Goal: Information Seeking & Learning: Find specific fact

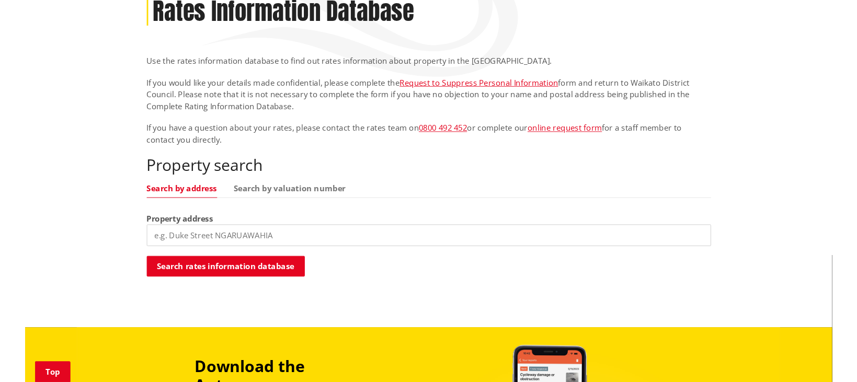
scroll to position [194, 0]
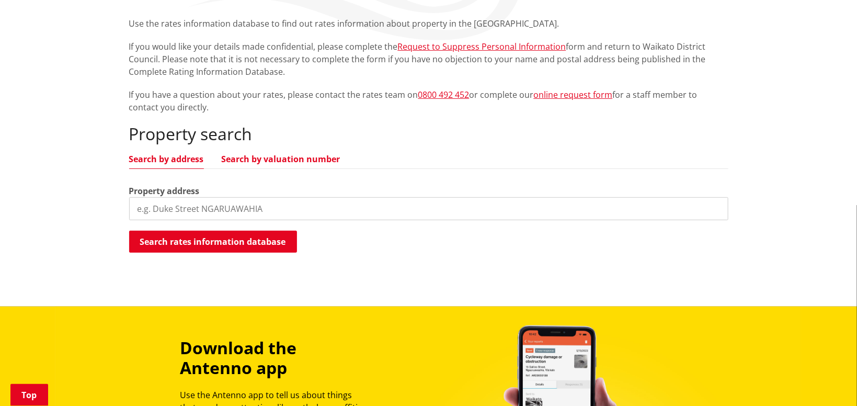
click at [290, 157] on link "Search by valuation number" at bounding box center [281, 159] width 119 height 8
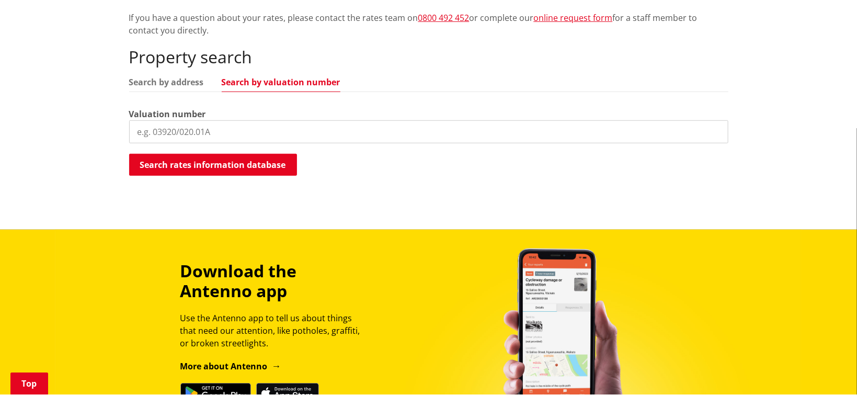
scroll to position [282, 0]
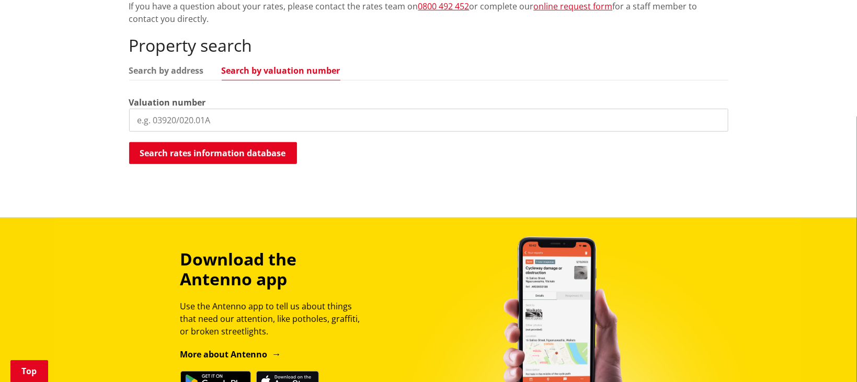
drag, startPoint x: 222, startPoint y: 115, endPoint x: 150, endPoint y: 117, distance: 72.2
click at [150, 117] on input "search" at bounding box center [429, 120] width 600 height 23
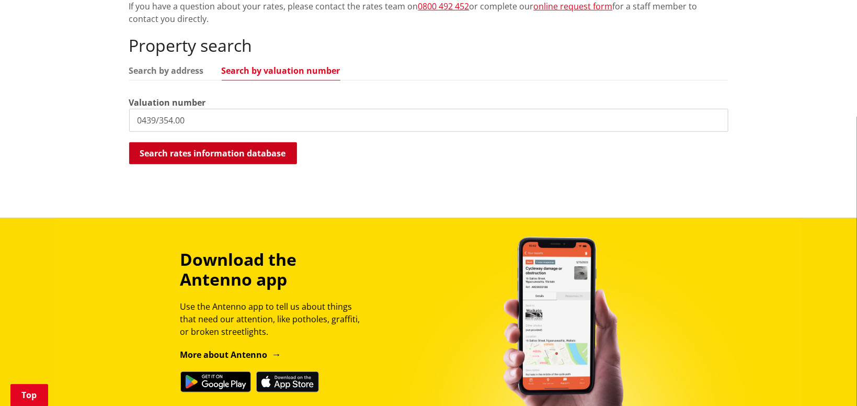
click at [176, 152] on button "Search rates information database" at bounding box center [213, 153] width 168 height 22
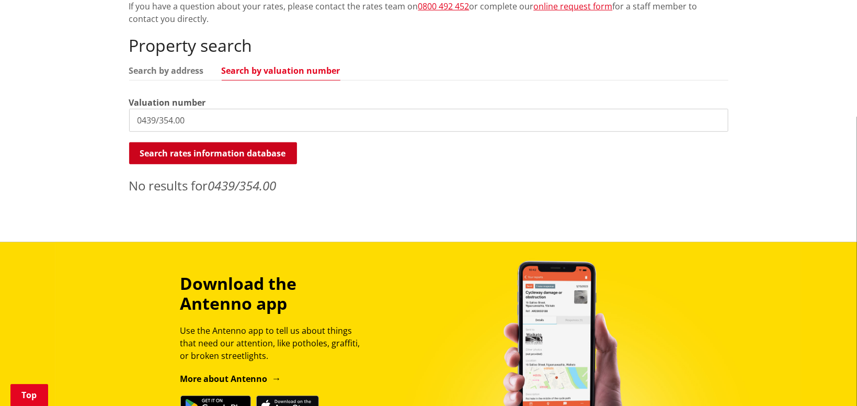
click at [203, 152] on button "Search rates information database" at bounding box center [213, 153] width 168 height 22
click at [184, 118] on input "0439/354.00" at bounding box center [429, 120] width 600 height 23
click at [204, 151] on button "Search rates information database" at bounding box center [213, 153] width 168 height 22
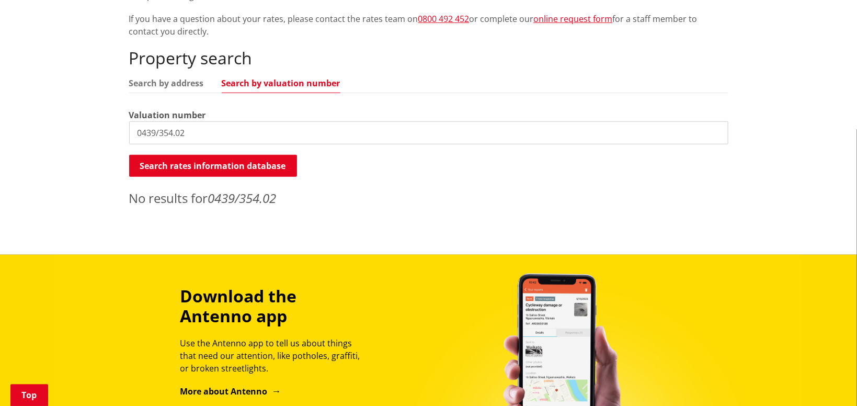
scroll to position [272, 0]
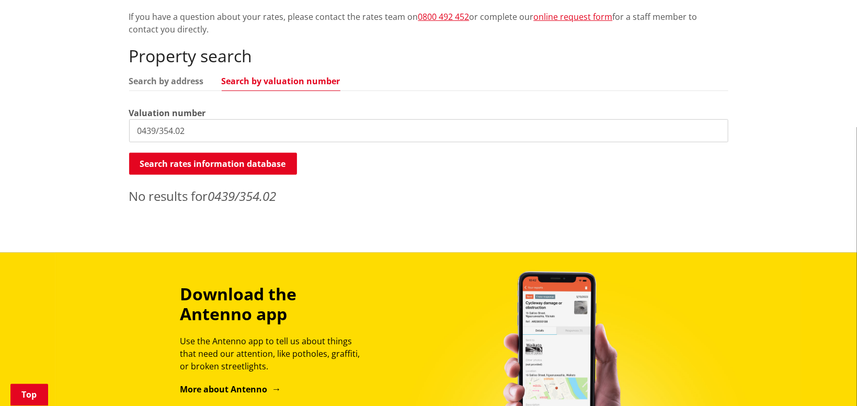
click at [154, 131] on input "0439/354.02" at bounding box center [429, 130] width 600 height 23
type input "04390/354.02"
click at [222, 163] on button "Search rates information database" at bounding box center [213, 164] width 168 height 22
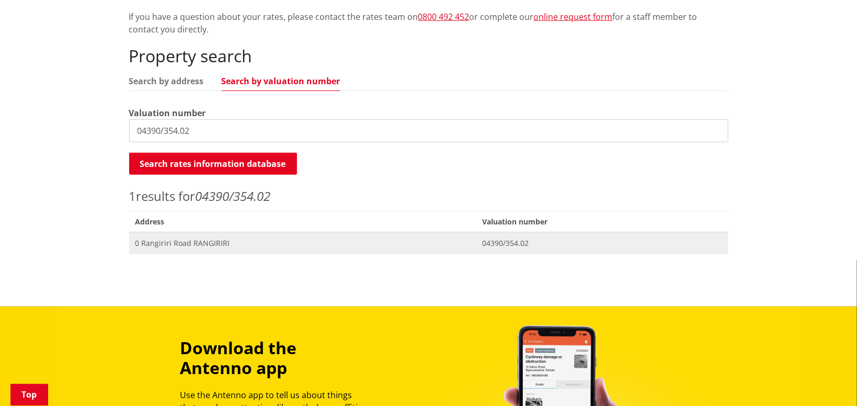
click at [187, 240] on span "0 Rangiriri Road RANGIRIRI" at bounding box center [302, 243] width 335 height 10
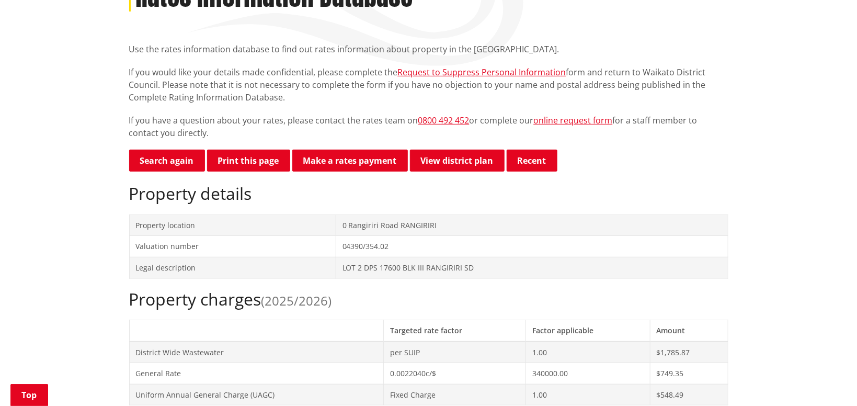
scroll to position [169, 0]
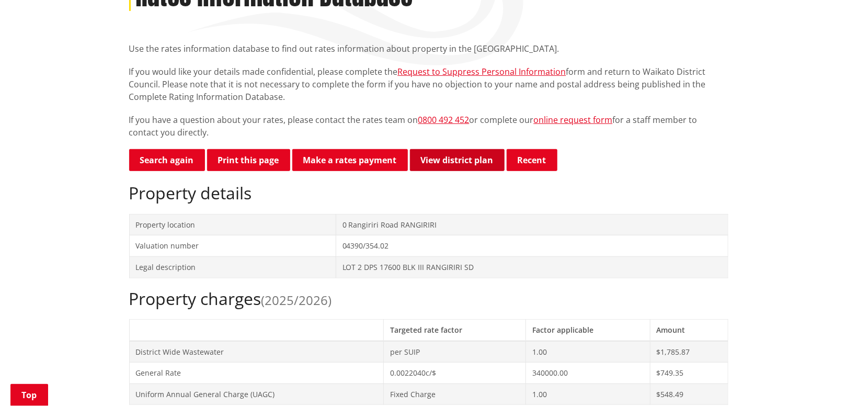
click at [460, 157] on link "View district plan" at bounding box center [457, 160] width 95 height 22
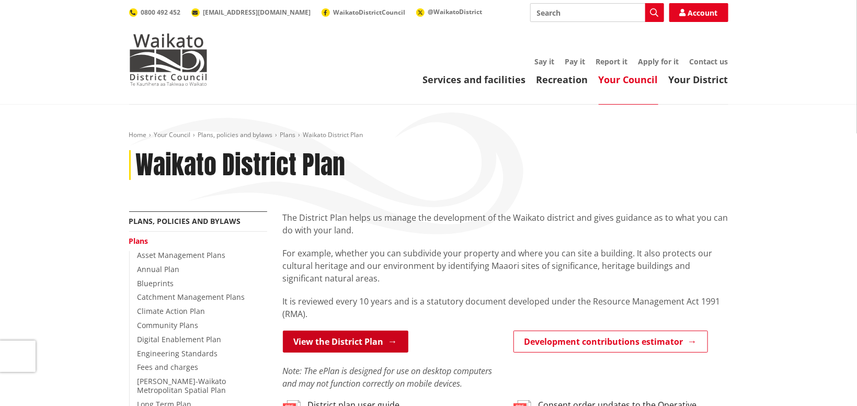
click at [364, 340] on link "View the District Plan" at bounding box center [346, 342] width 126 height 22
